Goal: Transaction & Acquisition: Download file/media

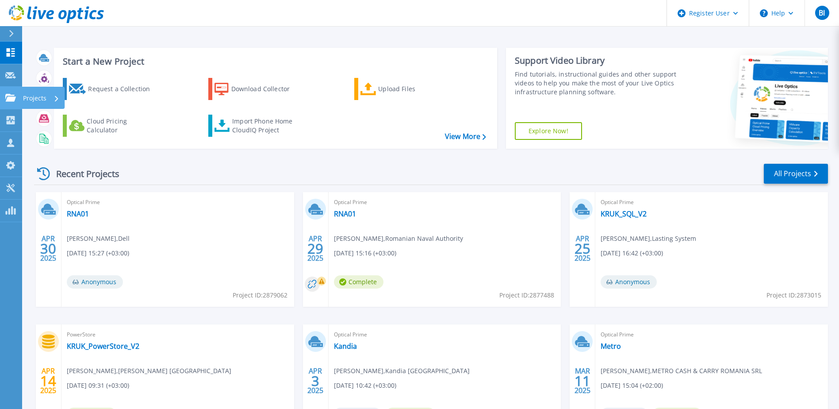
click at [10, 94] on icon at bounding box center [10, 98] width 11 height 8
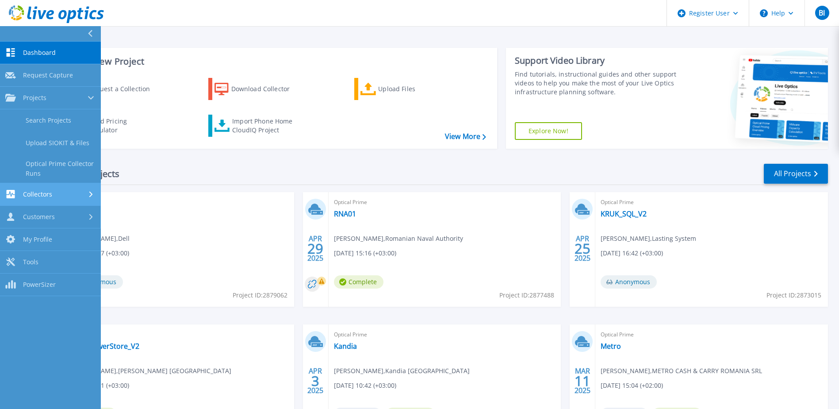
click at [65, 194] on div "Collectors" at bounding box center [50, 194] width 90 height 8
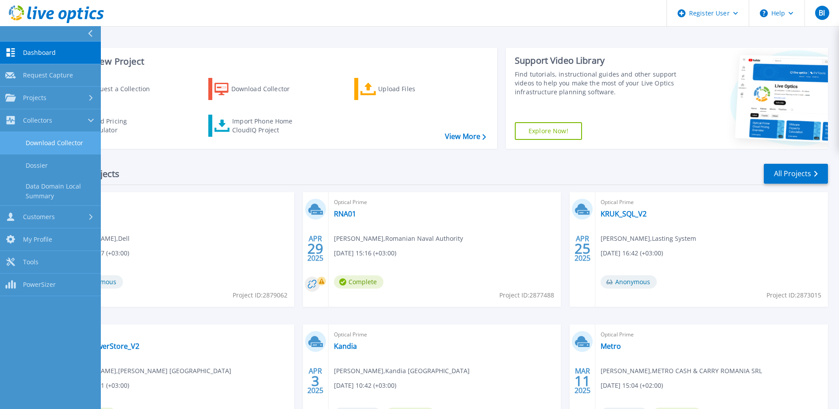
click at [79, 144] on link "Download Collector" at bounding box center [50, 143] width 101 height 23
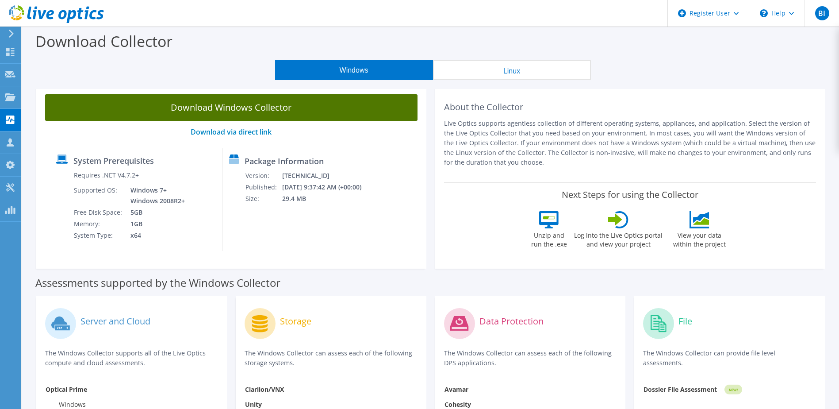
click at [296, 109] on link "Download Windows Collector" at bounding box center [231, 107] width 372 height 27
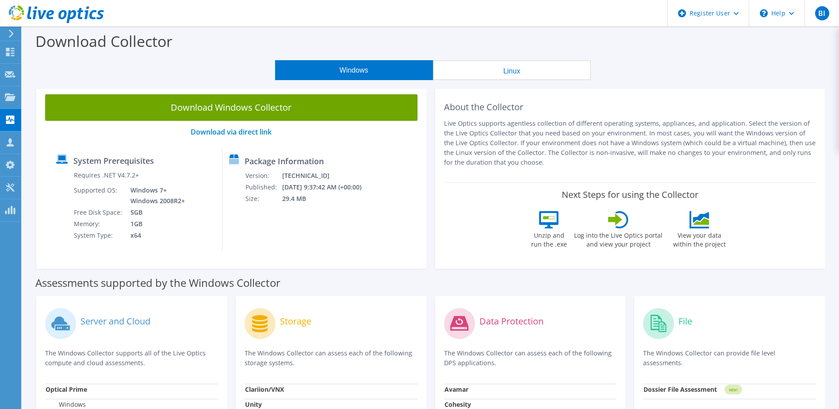
click at [478, 368] on div "Data Protection The Windows Collector can assess each of the following DPS appl…" at bounding box center [530, 344] width 173 height 79
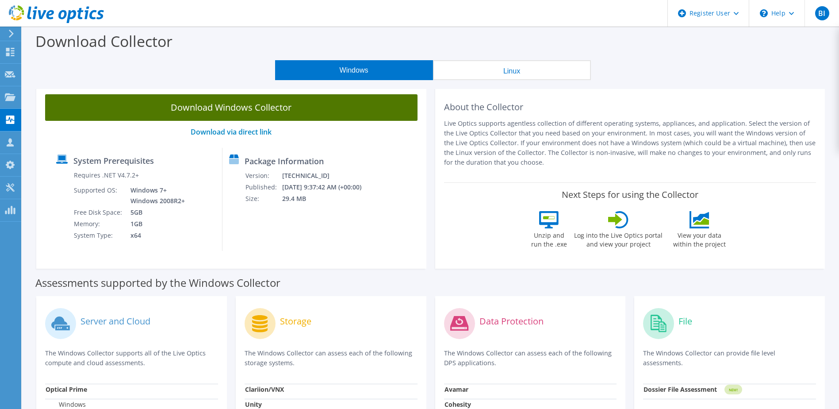
click at [288, 107] on link "Download Windows Collector" at bounding box center [231, 107] width 372 height 27
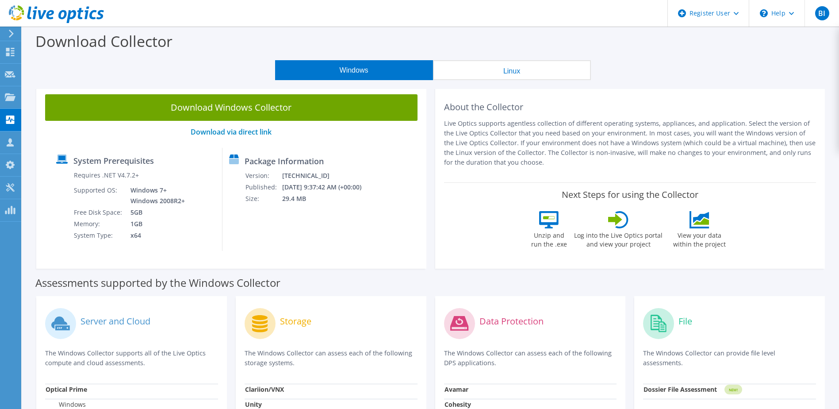
click at [546, 69] on button "Linux" at bounding box center [512, 70] width 158 height 20
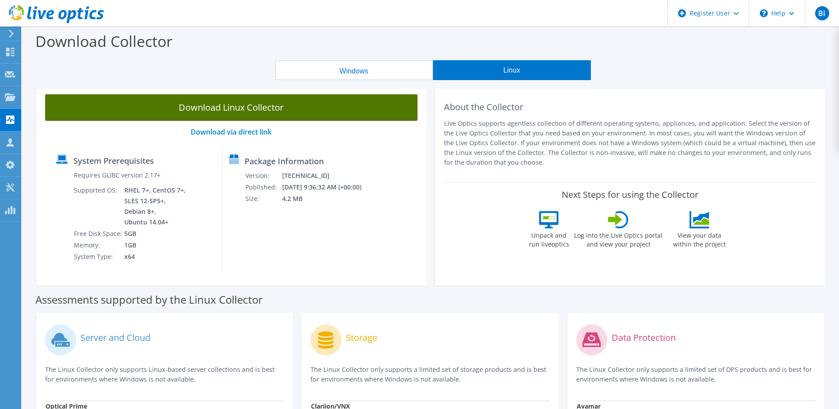
click at [265, 111] on link "Download Linux Collector" at bounding box center [231, 107] width 372 height 27
